Goal: Information Seeking & Learning: Learn about a topic

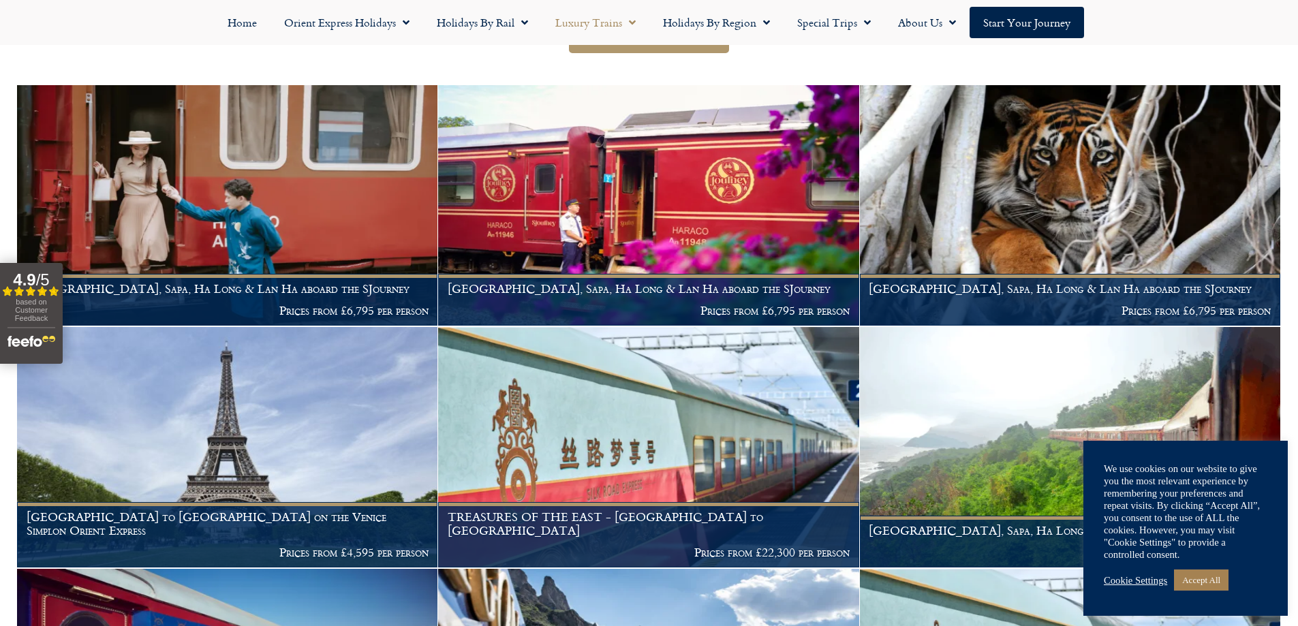
scroll to position [273, 0]
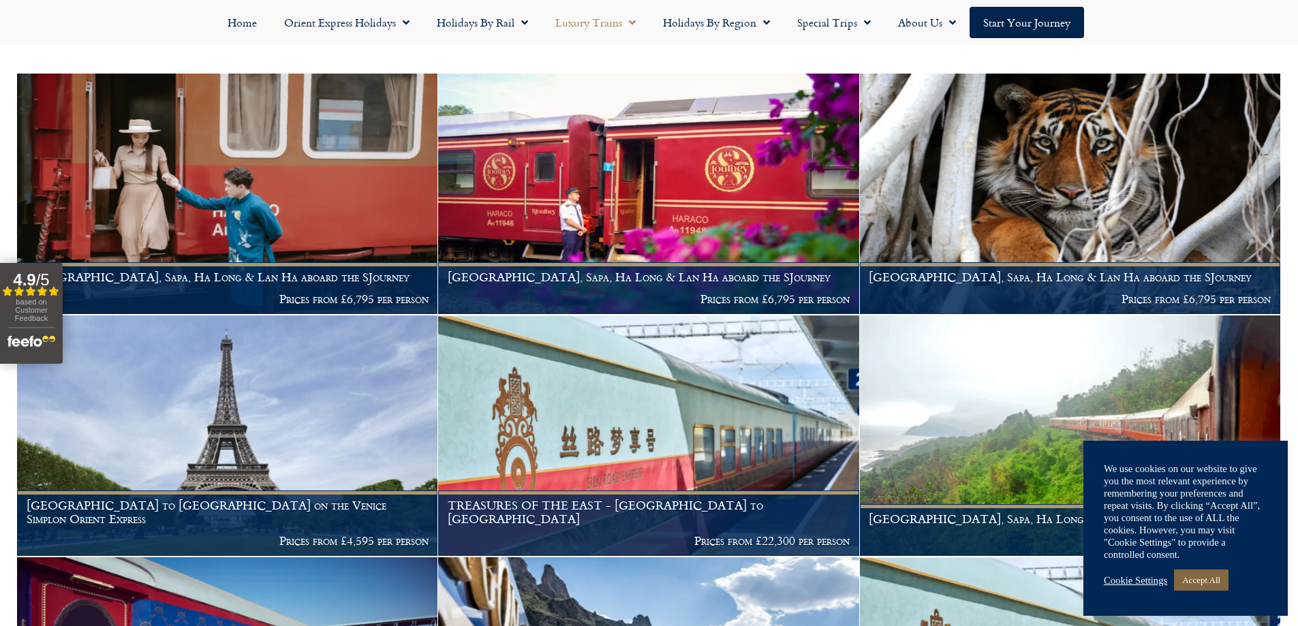
click at [1197, 583] on link "Accept All" at bounding box center [1201, 580] width 55 height 21
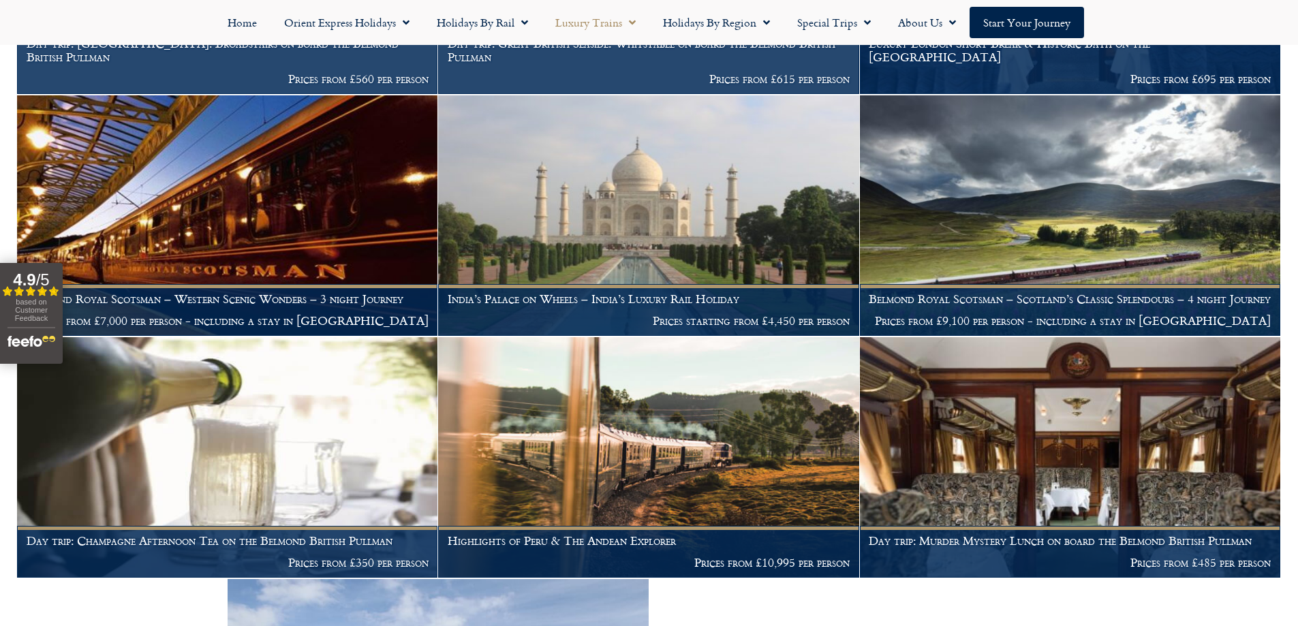
scroll to position [2794, 0]
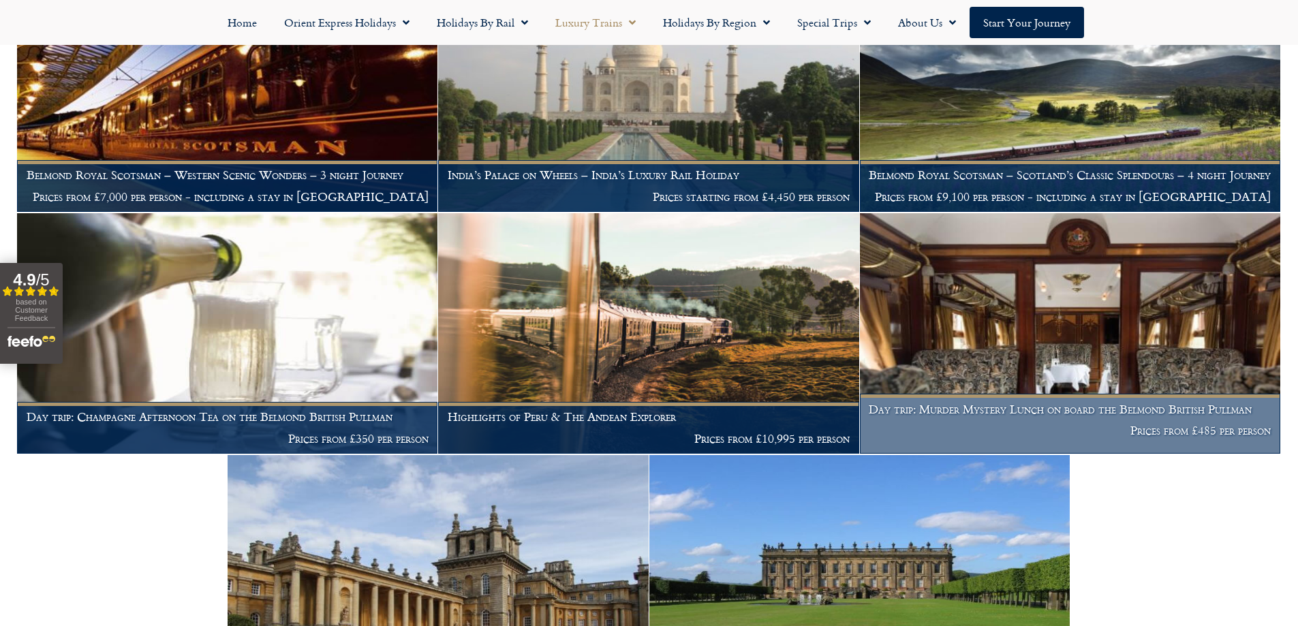
click at [1116, 403] on h1 "Day trip: Murder Mystery Lunch on board the Belmond British Pullman" at bounding box center [1070, 410] width 402 height 14
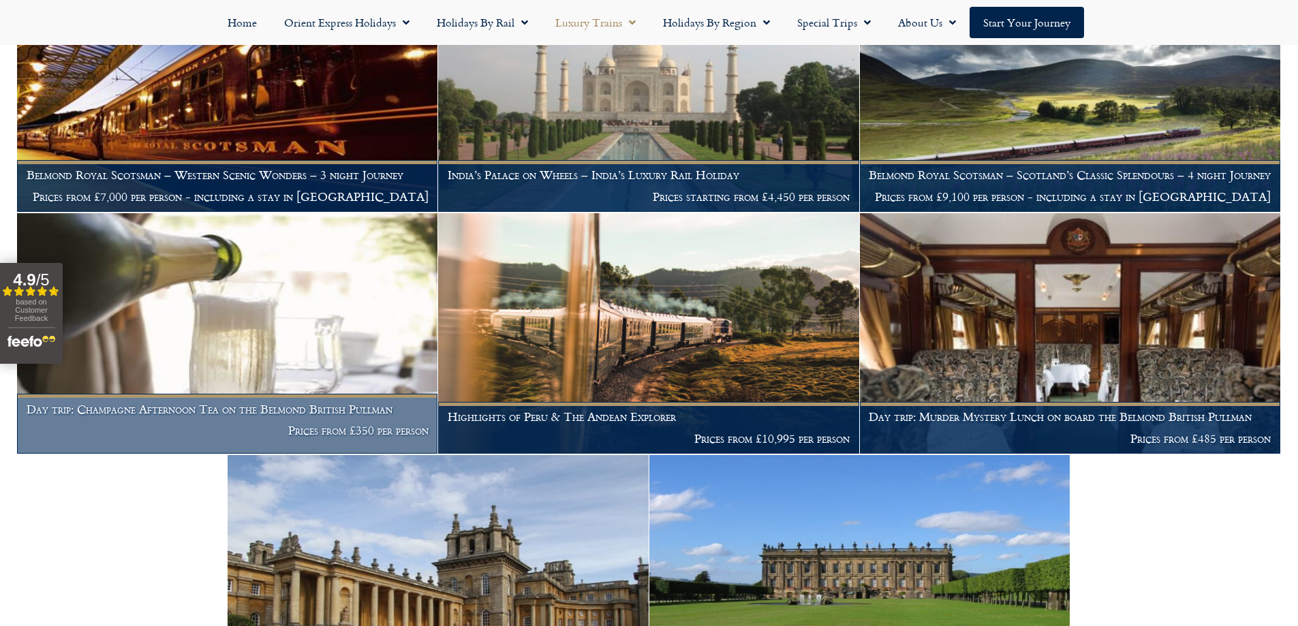
click at [282, 405] on h1 "Day trip: Champagne Afternoon Tea on the Belmond British Pullman" at bounding box center [228, 410] width 402 height 14
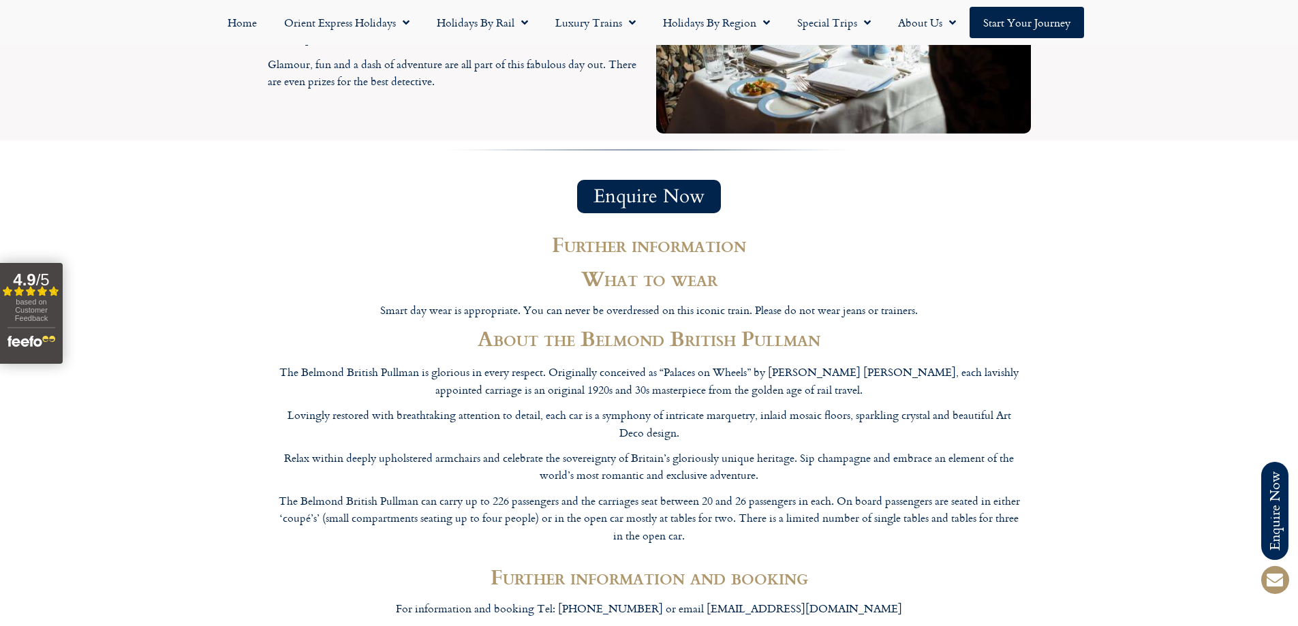
scroll to position [1977, 0]
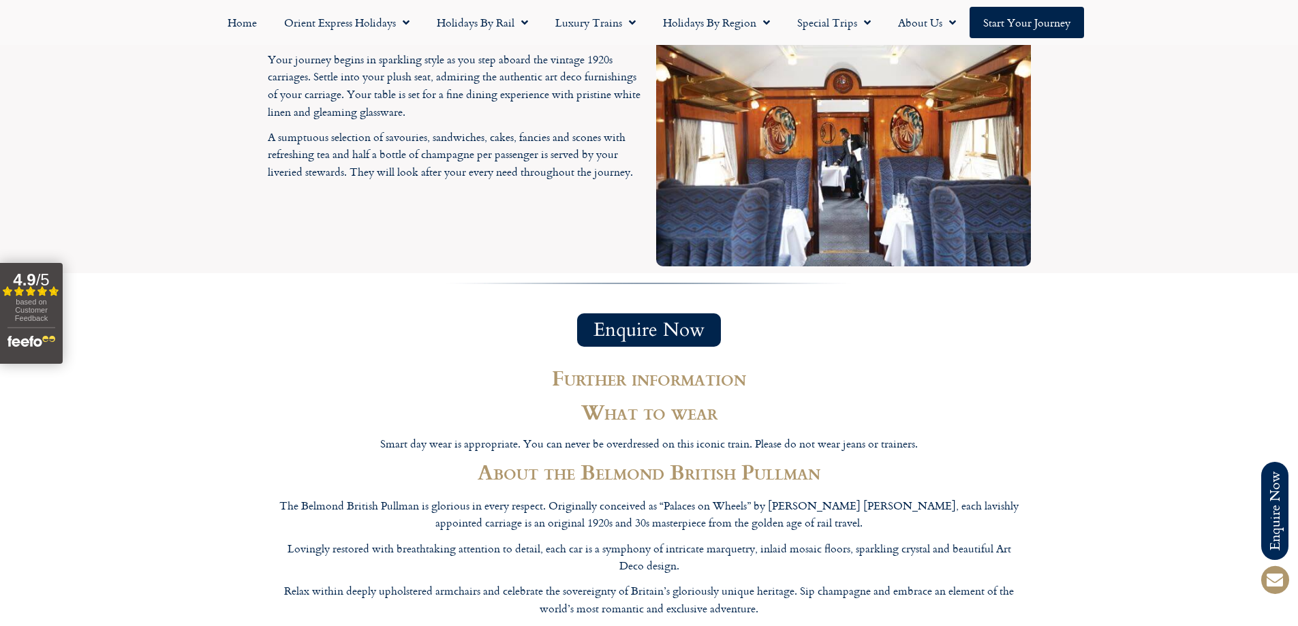
scroll to position [1568, 0]
